Goal: Information Seeking & Learning: Learn about a topic

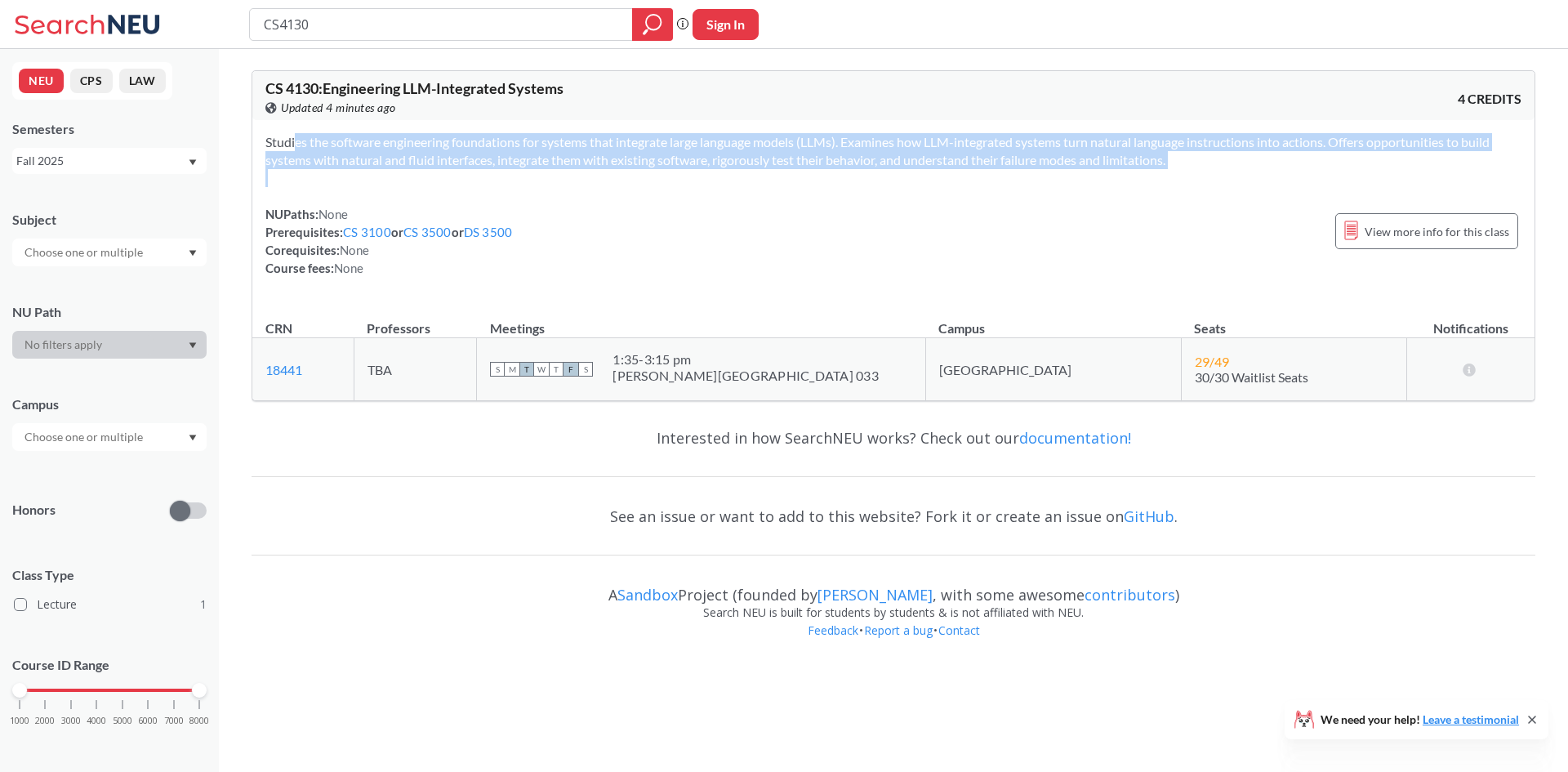
drag, startPoint x: 262, startPoint y: 142, endPoint x: 1149, endPoint y: 190, distance: 888.3
click at [1149, 190] on div "Studies the software engineering foundations for systems that integrate large l…" at bounding box center [894, 211] width 1283 height 183
click at [1172, 190] on div "Studies the software engineering foundations for systems that integrate large l…" at bounding box center [894, 211] width 1283 height 183
click at [791, 188] on div "Studies the software engineering foundations for systems that integrate large l…" at bounding box center [894, 211] width 1283 height 183
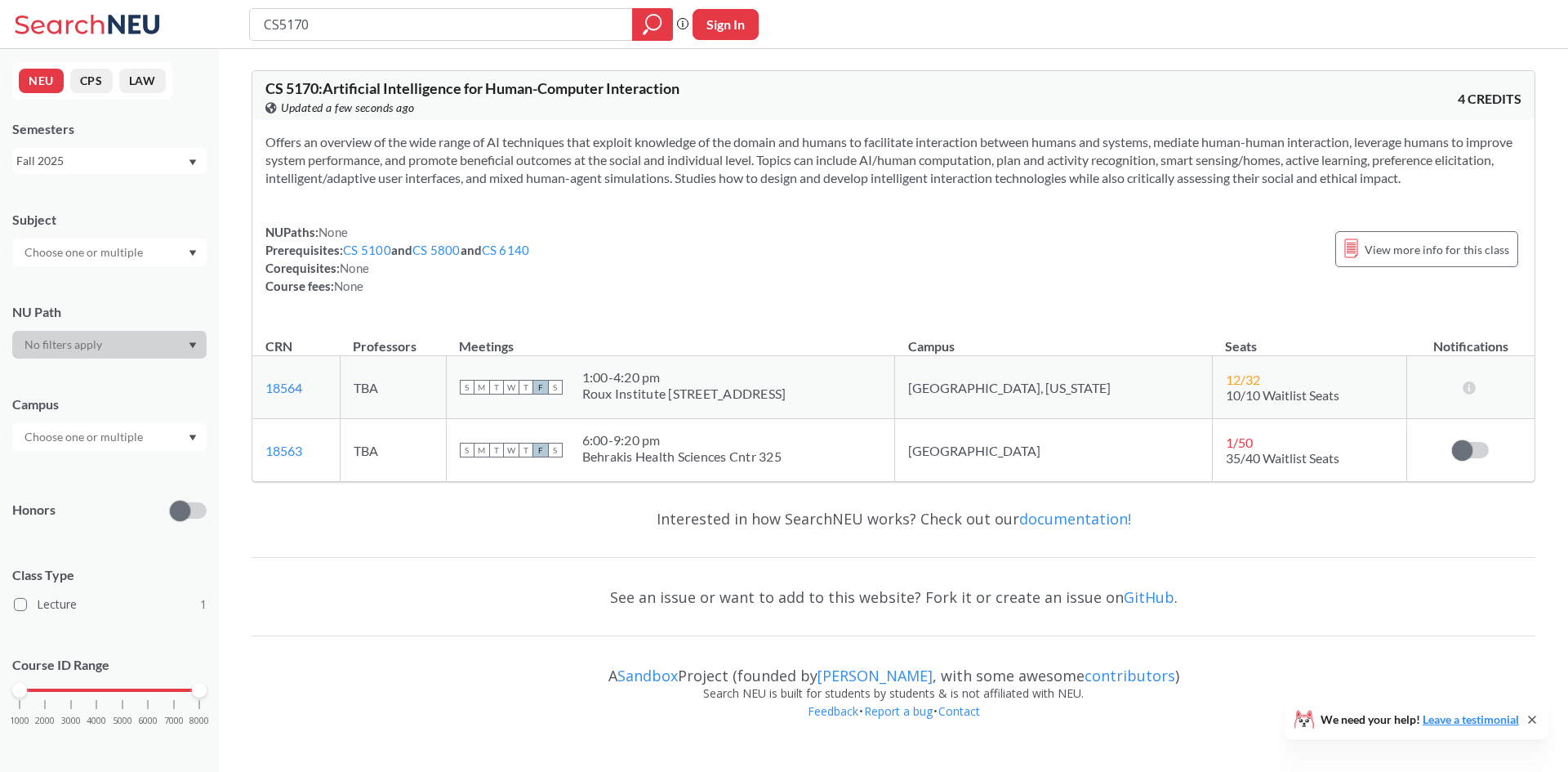
click at [1538, 719] on icon at bounding box center [1532, 719] width 13 height 13
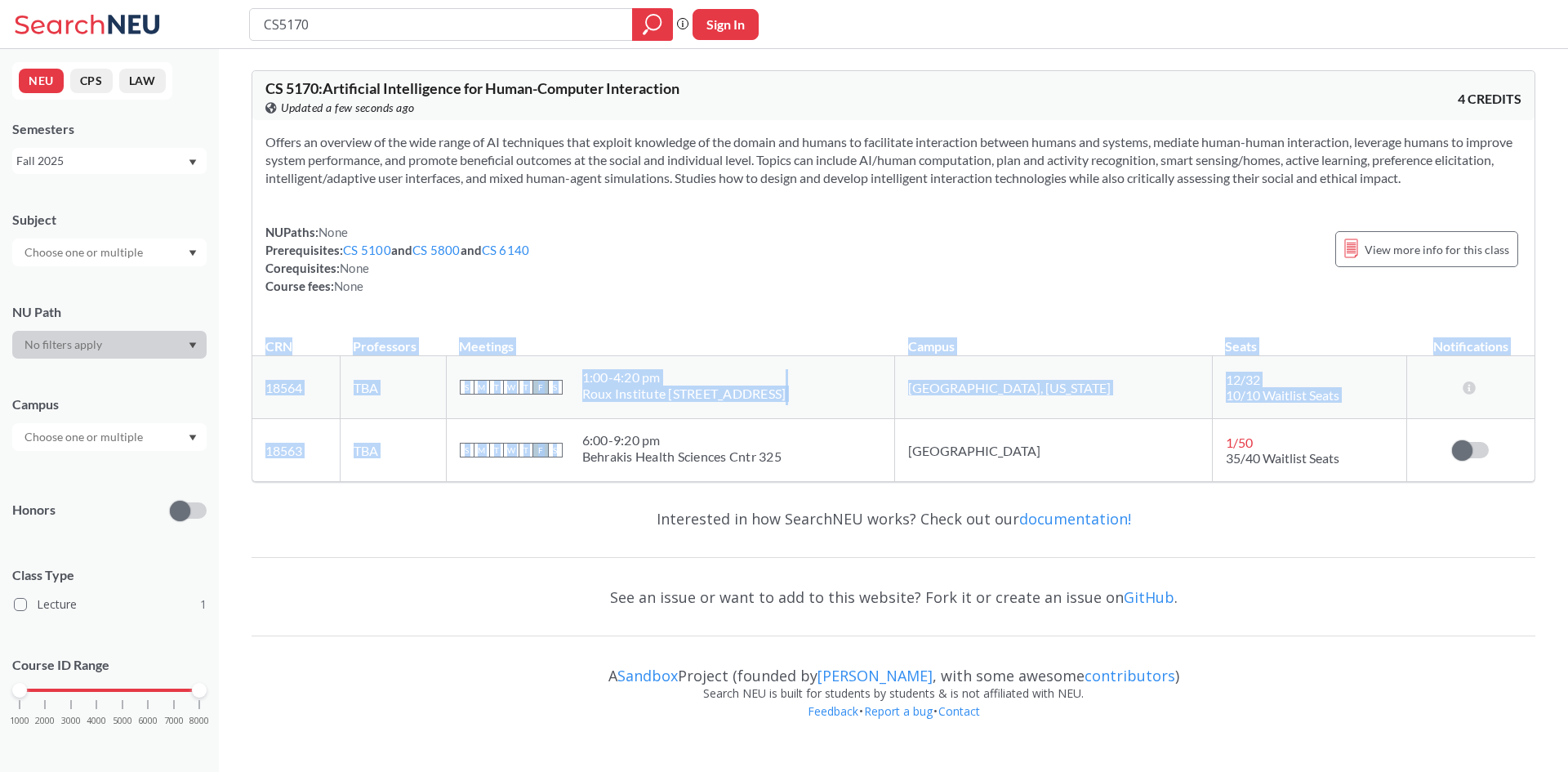
drag, startPoint x: 863, startPoint y: 457, endPoint x: 276, endPoint y: 334, distance: 599.7
click at [276, 334] on table "CRN Professors Meetings Campus Seats Notifications 18564 View this section on B…" at bounding box center [894, 401] width 1283 height 160
click at [896, 330] on th "Meetings" at bounding box center [671, 338] width 449 height 35
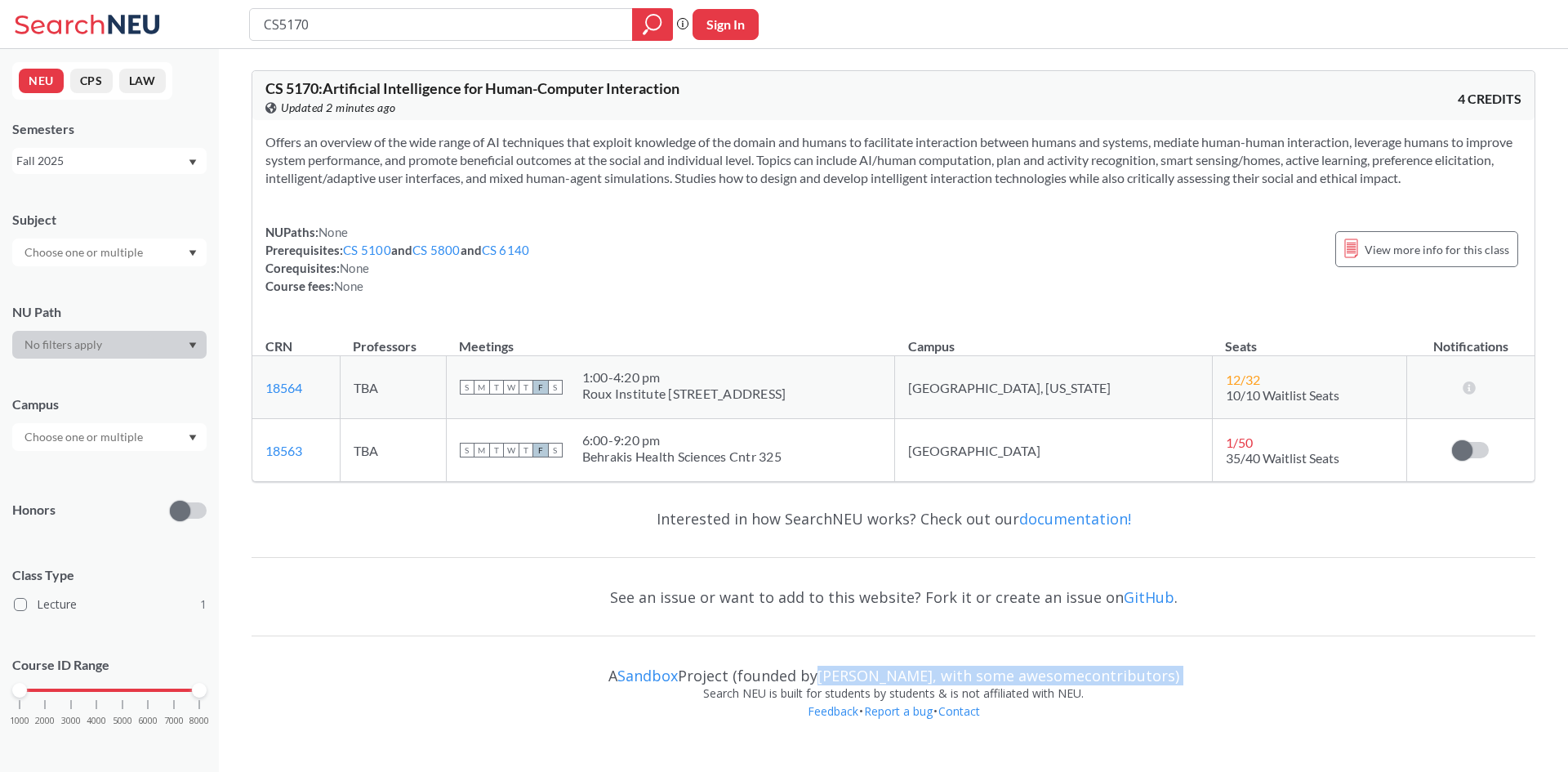
drag, startPoint x: 563, startPoint y: 699, endPoint x: 828, endPoint y: 684, distance: 265.4
click at [828, 684] on div "Interested in how SearchNEU works? Check out our documentation! See an issue or…" at bounding box center [893, 619] width 1284 height 249
click at [673, 721] on div "Feedback • Report a bug • Contact" at bounding box center [893, 723] width 1284 height 42
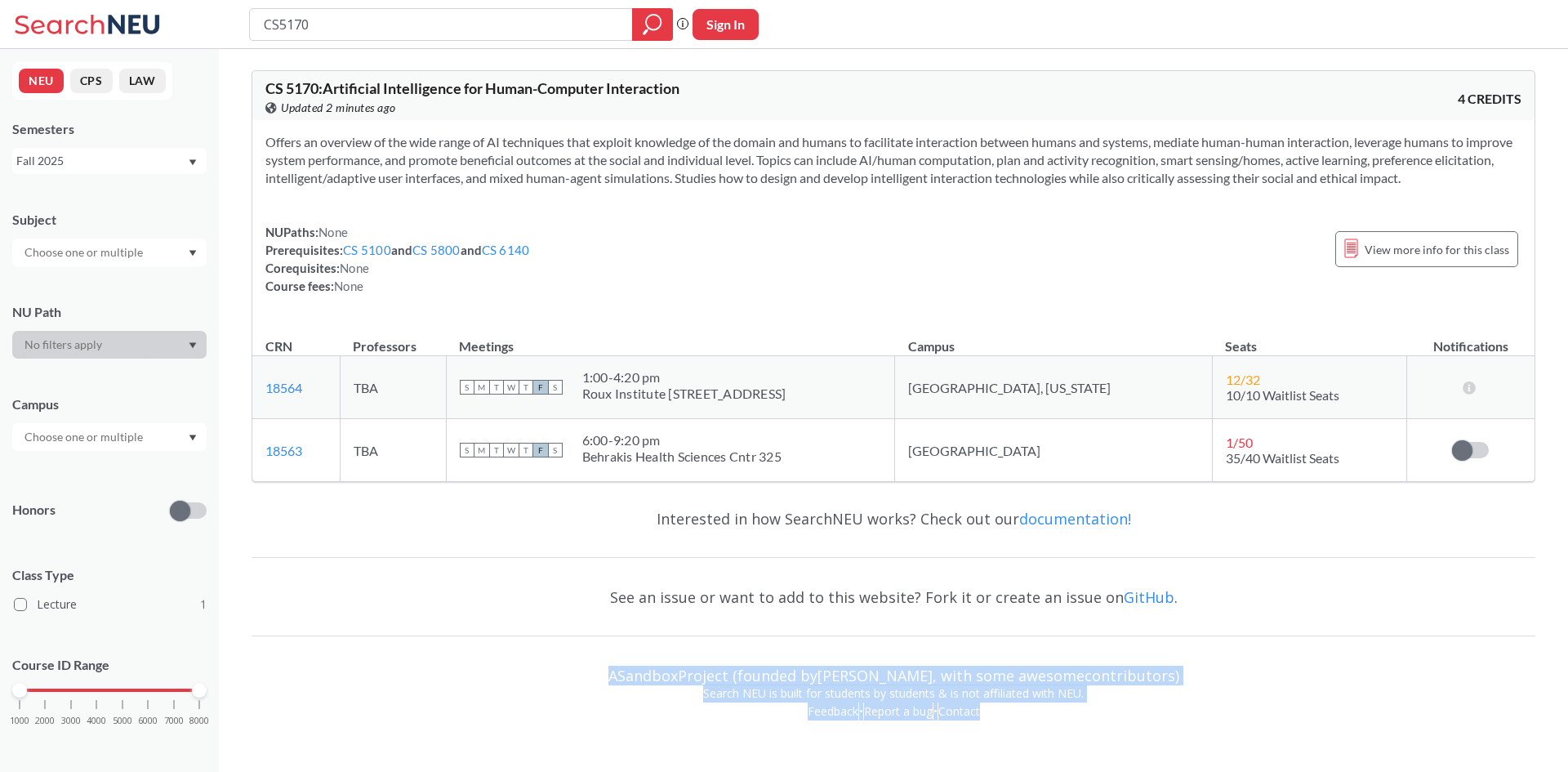
drag, startPoint x: 588, startPoint y: 680, endPoint x: 1099, endPoint y: 711, distance: 511.9
click at [1099, 711] on div "Interested in how SearchNEU works? Check out our documentation! See an issue or…" at bounding box center [893, 619] width 1284 height 249
click at [1253, 718] on div "Feedback • Report a bug • Contact" at bounding box center [893, 723] width 1284 height 42
